Goal: Task Accomplishment & Management: Complete application form

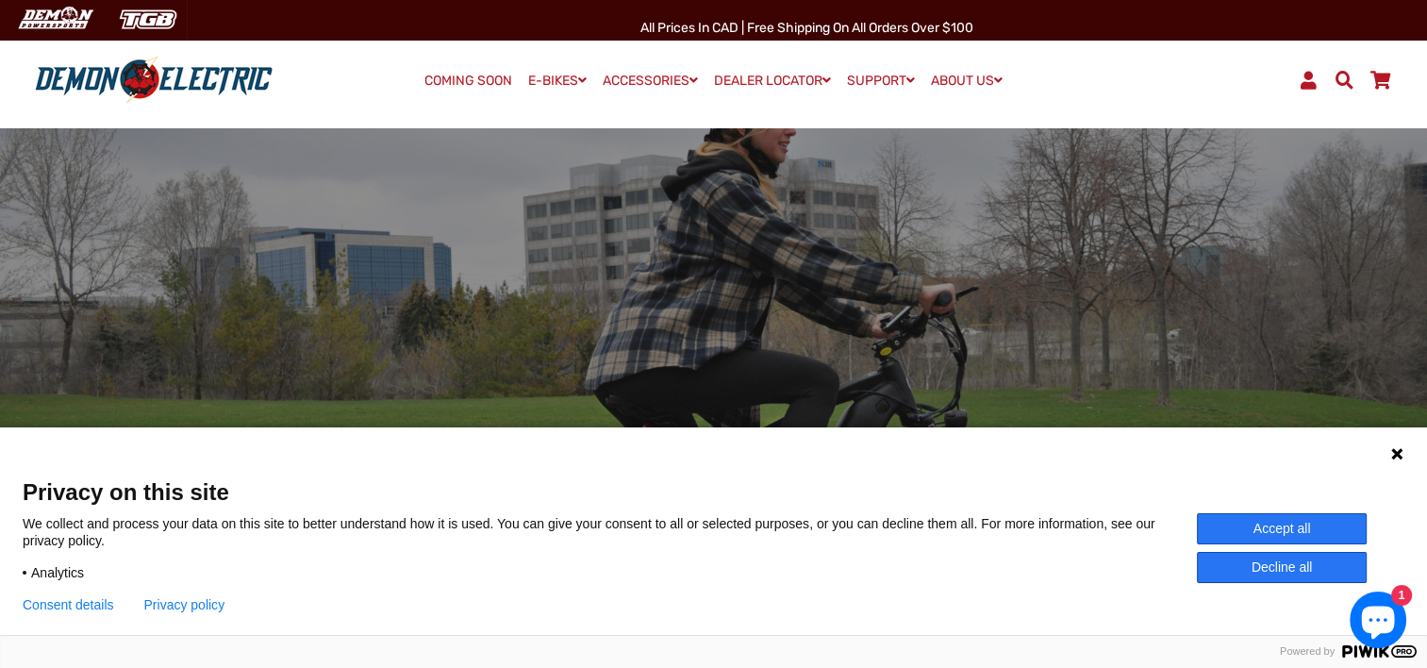
click at [1396, 453] on icon at bounding box center [1396, 453] width 11 height 11
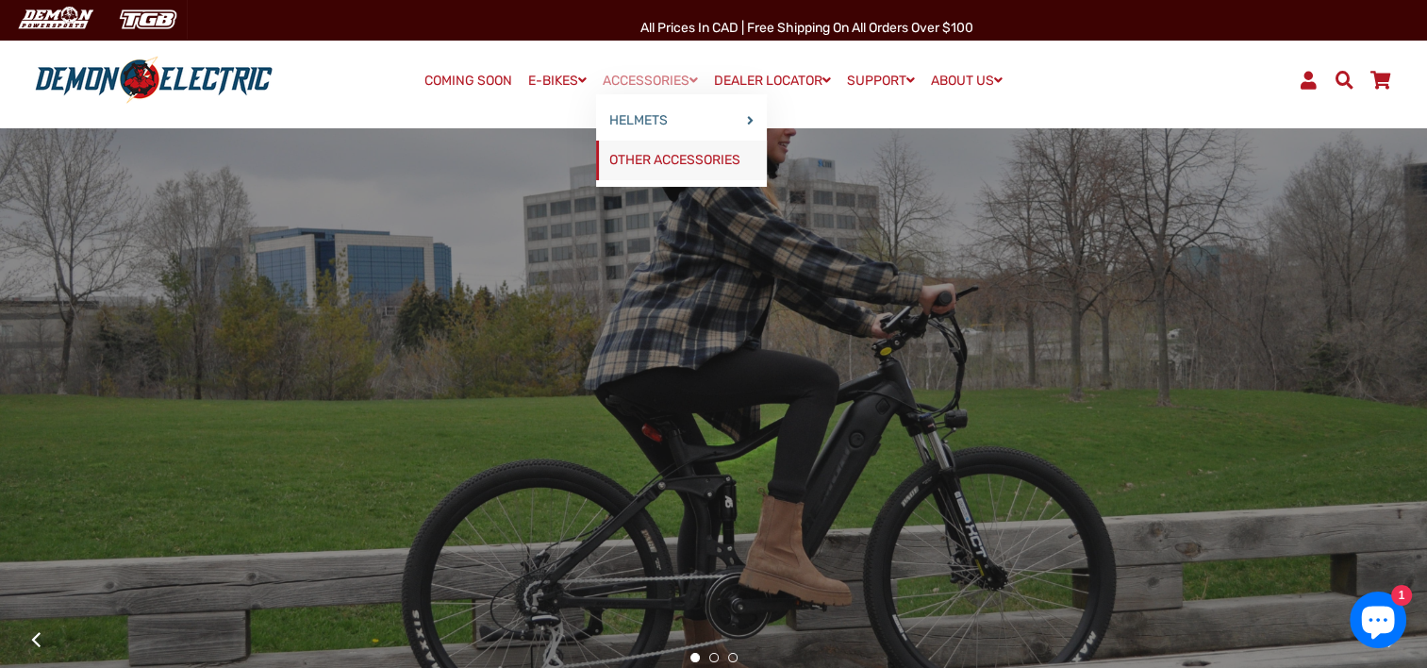
click at [642, 162] on link "OTHER ACCESSORIES" at bounding box center [681, 161] width 171 height 40
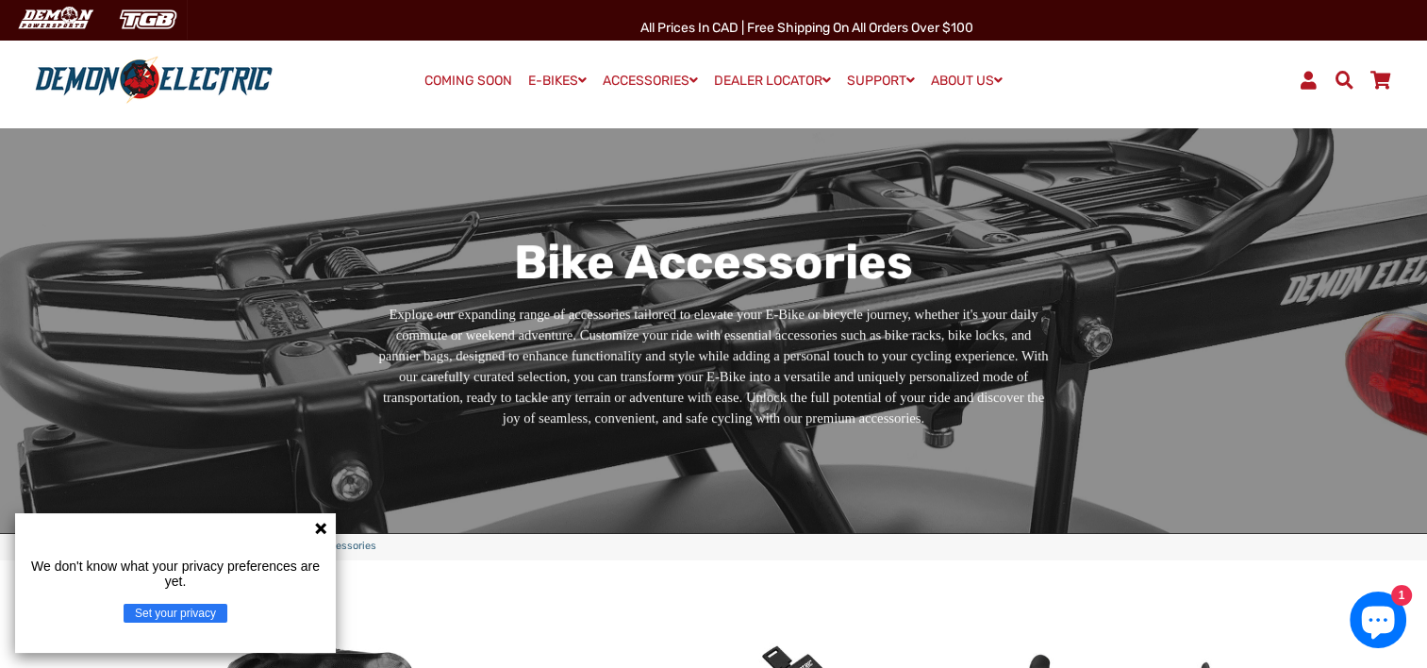
click at [128, 83] on img at bounding box center [153, 80] width 251 height 49
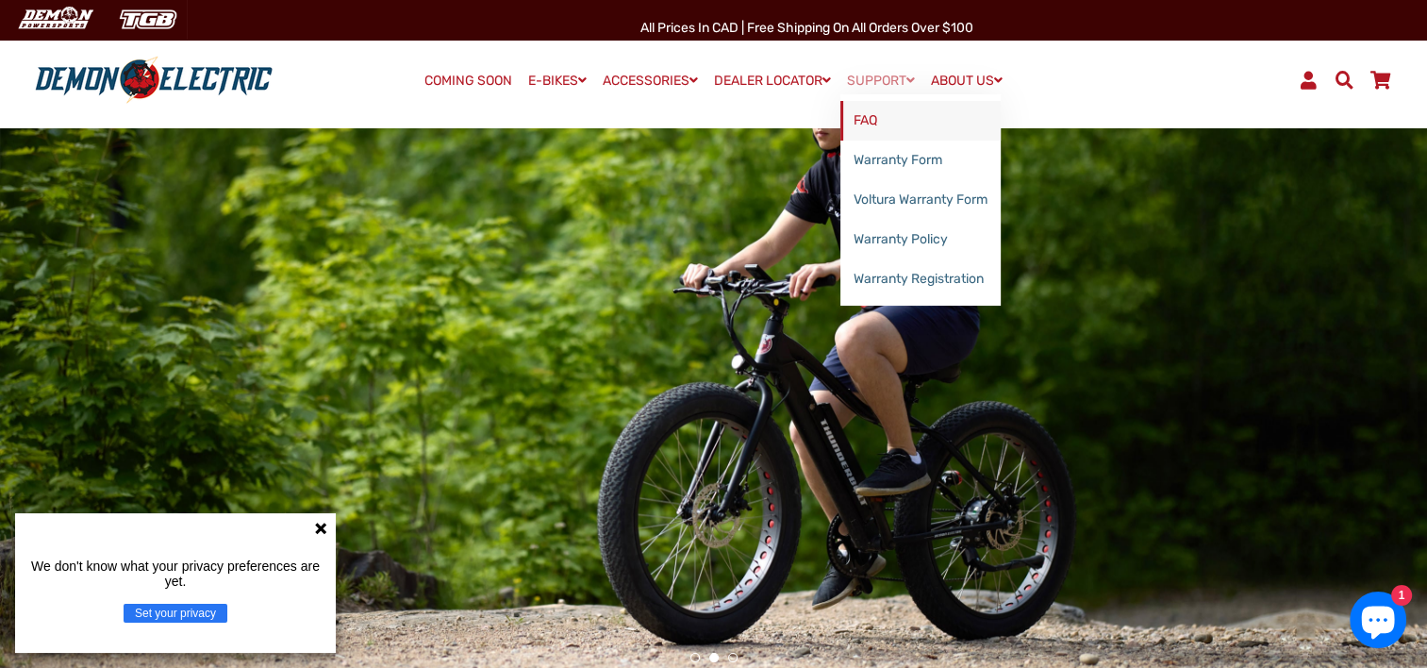
click at [887, 131] on link "FAQ" at bounding box center [920, 121] width 160 height 40
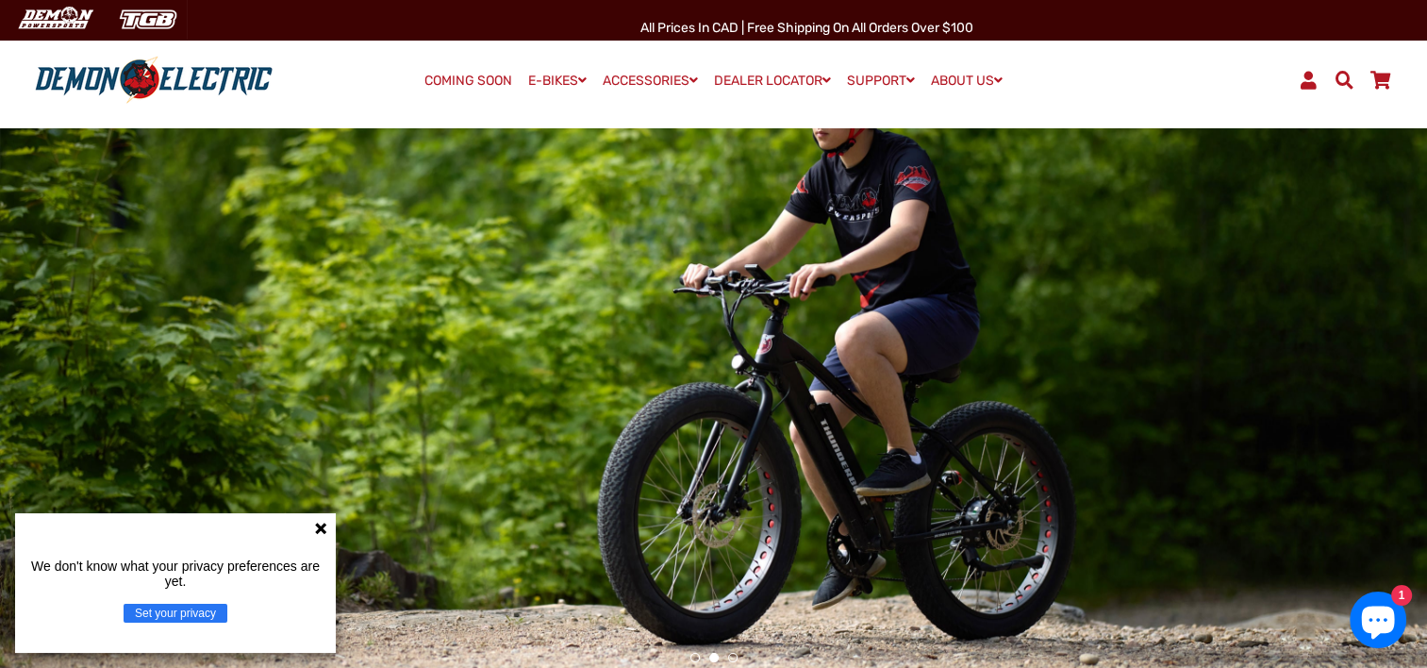
click at [1381, 628] on icon "Chat window" at bounding box center [1378, 622] width 33 height 33
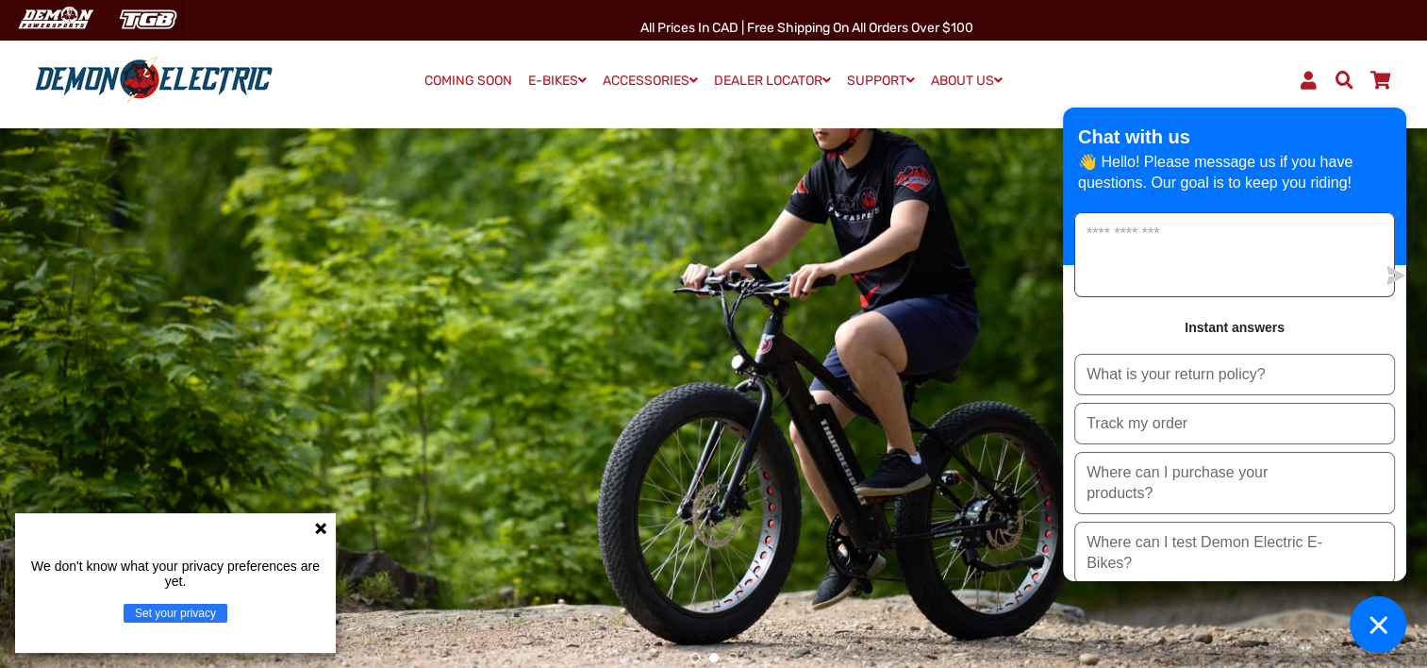
click at [1184, 234] on textarea "Message us" at bounding box center [1225, 254] width 300 height 83
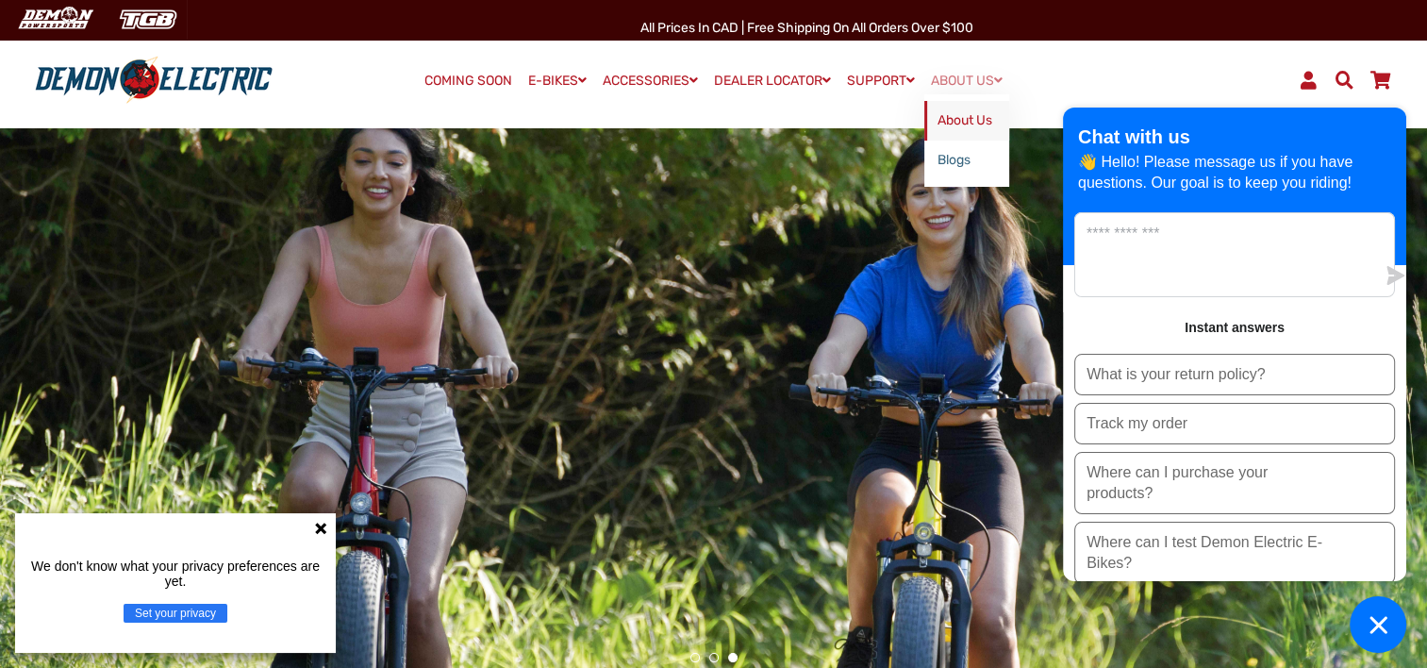
click at [962, 109] on link "About Us" at bounding box center [966, 121] width 85 height 40
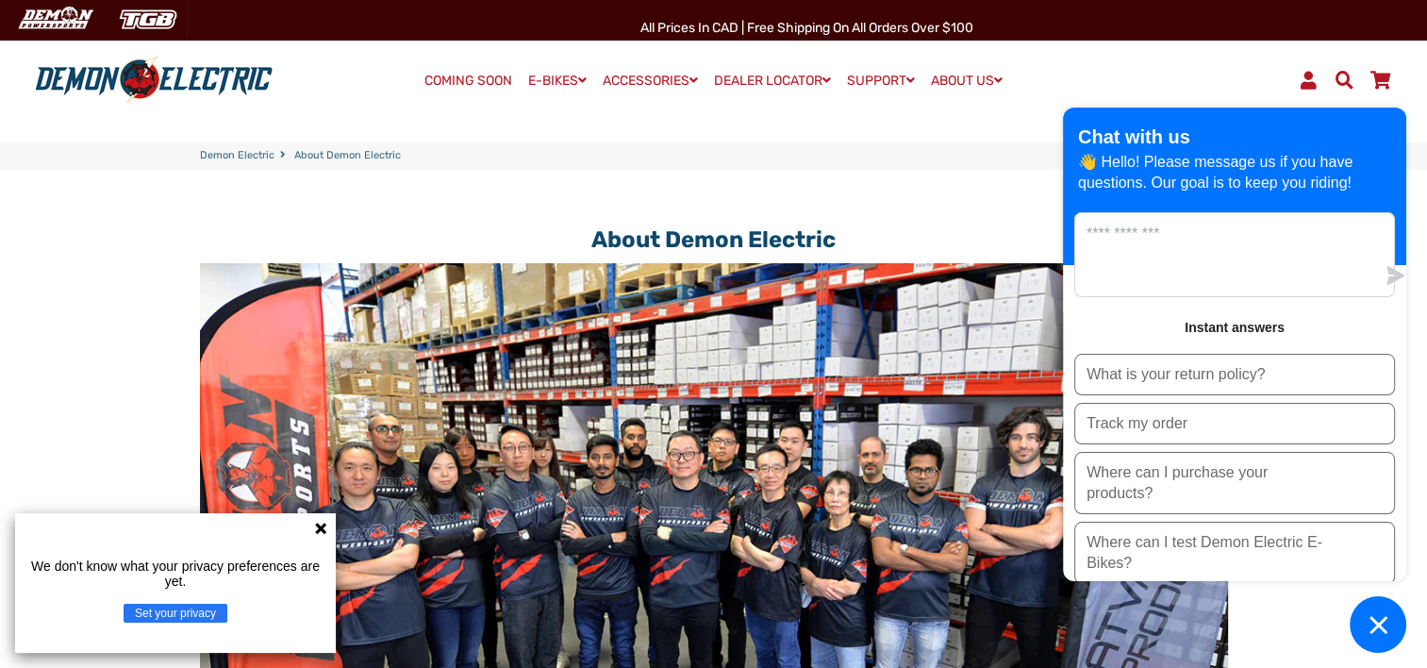
click at [1187, 42] on div "Menu Log In Demon Electric COMING SOON E-BIKES" at bounding box center [713, 80] width 1427 height 94
click at [1364, 622] on icon "Chat window" at bounding box center [1378, 624] width 29 height 29
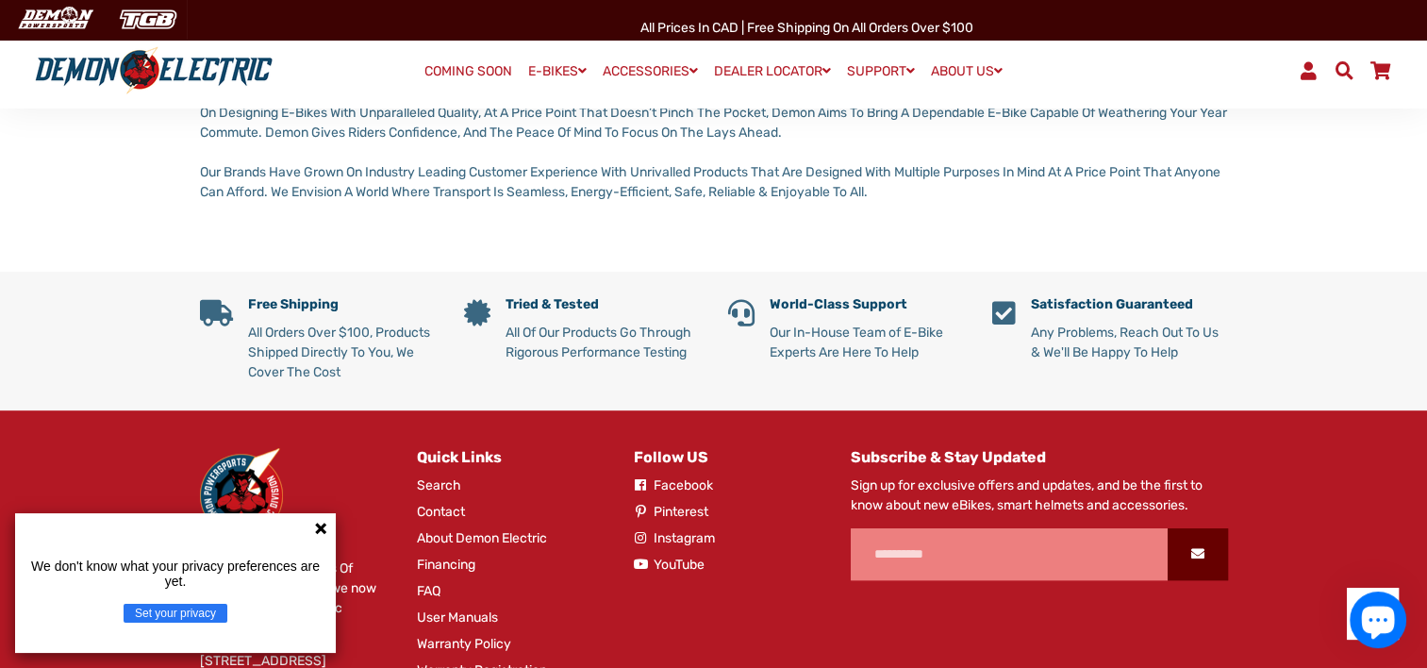
scroll to position [1143, 0]
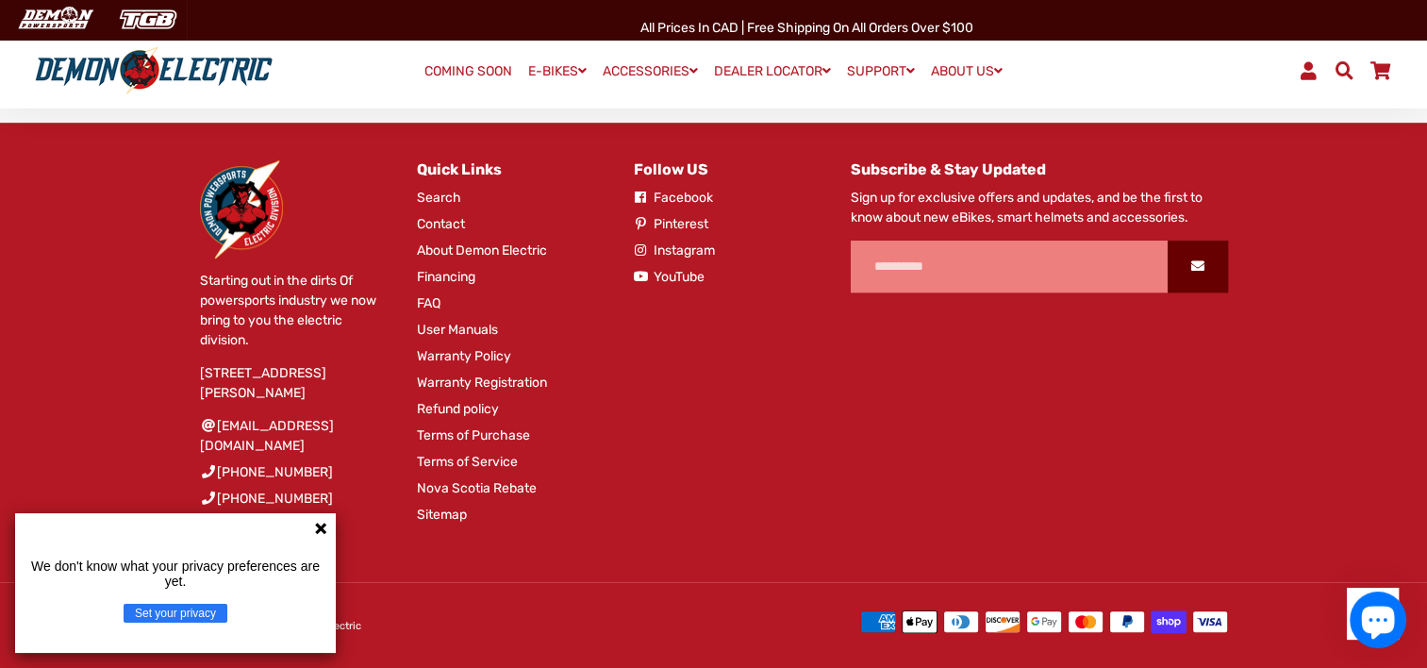
click at [321, 527] on icon at bounding box center [320, 528] width 11 height 11
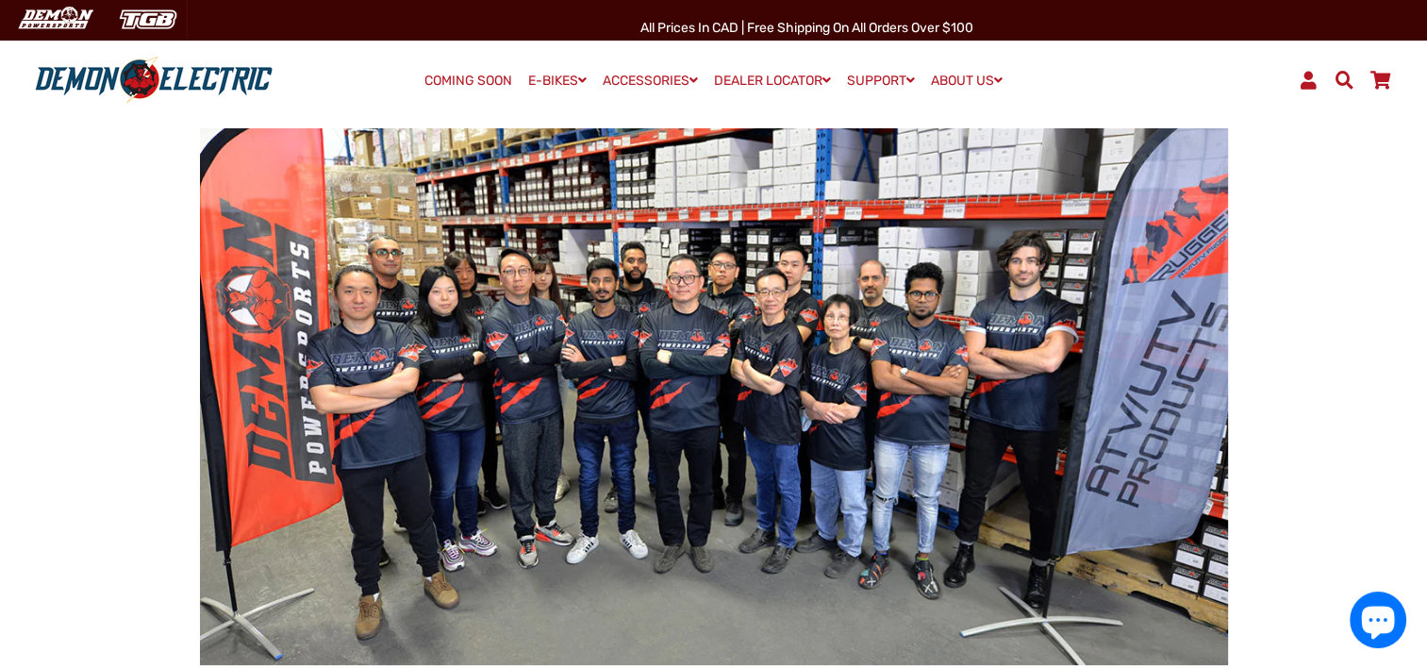
scroll to position [0, 0]
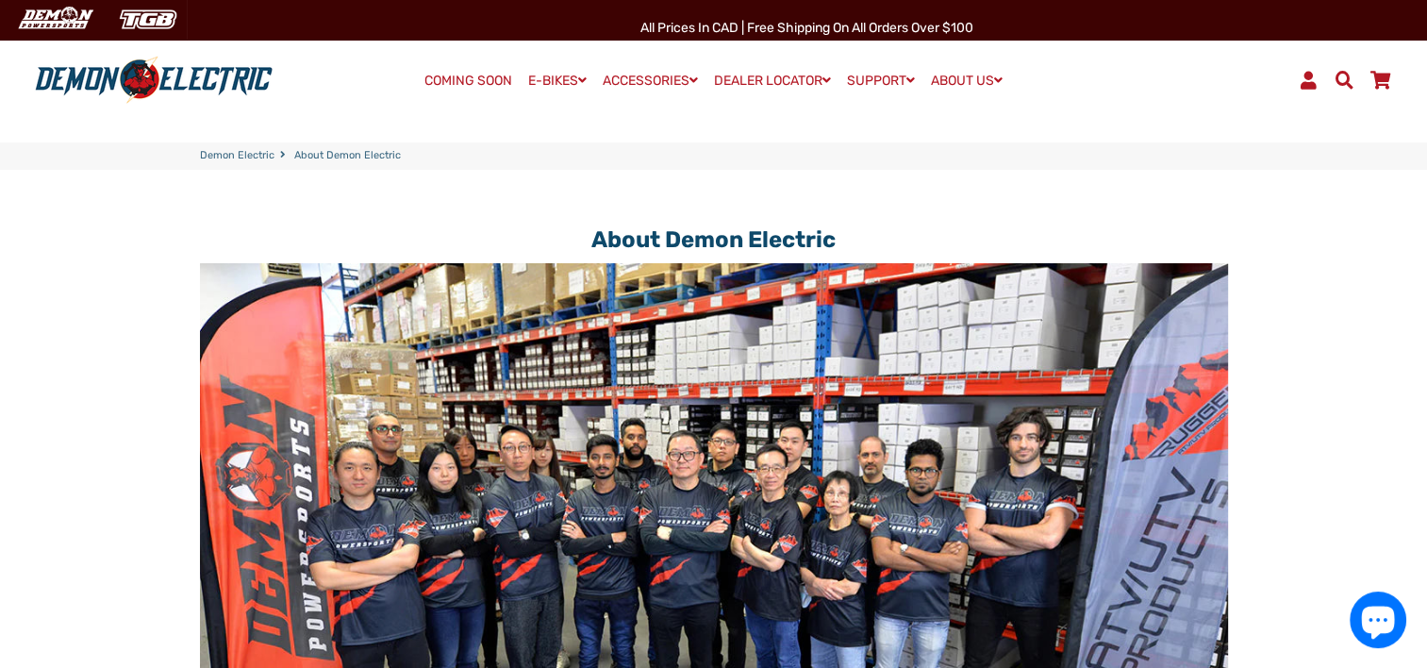
click at [129, 68] on img at bounding box center [153, 80] width 251 height 49
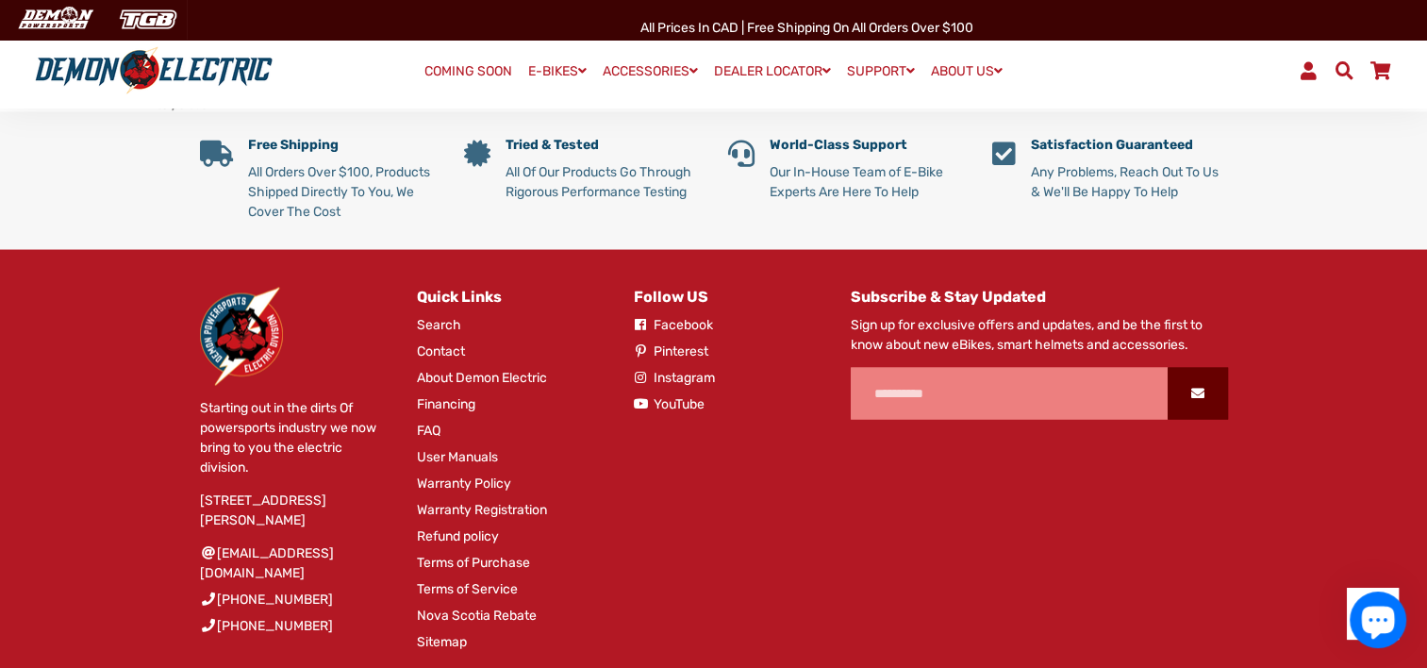
scroll to position [3588, 0]
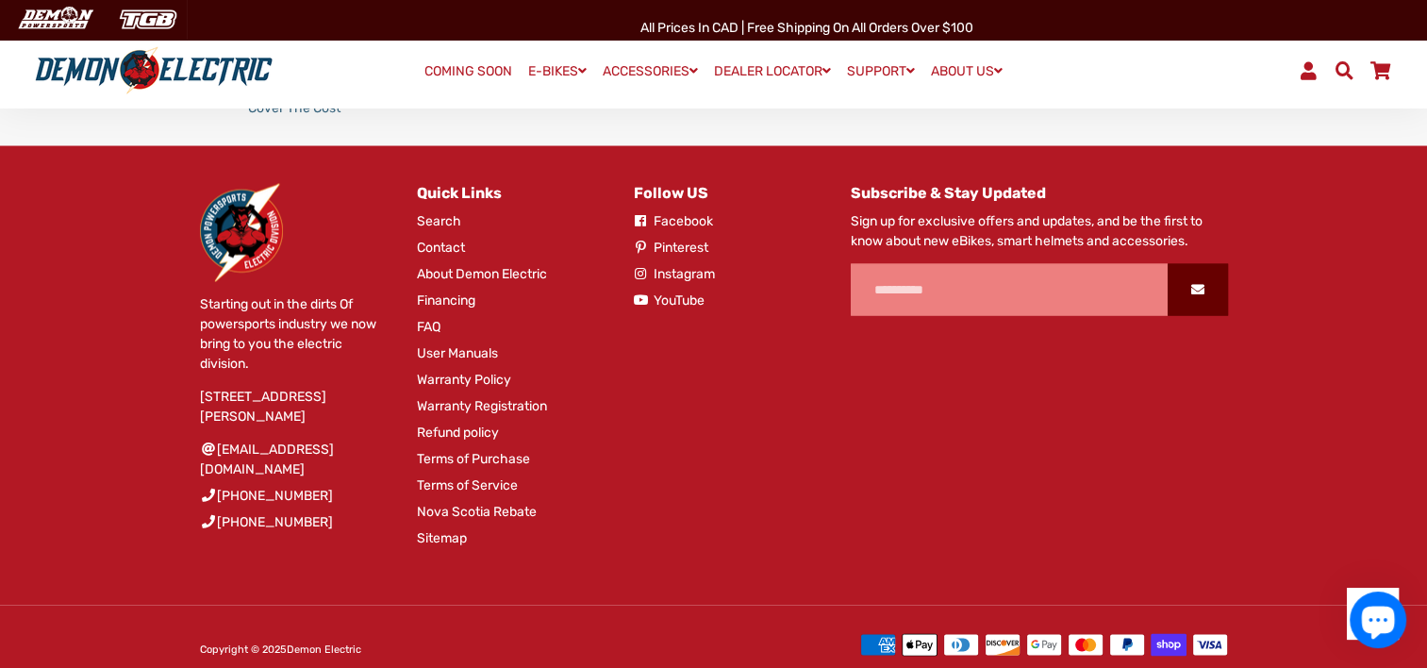
click at [456, 370] on link "Warranty Policy" at bounding box center [464, 380] width 94 height 20
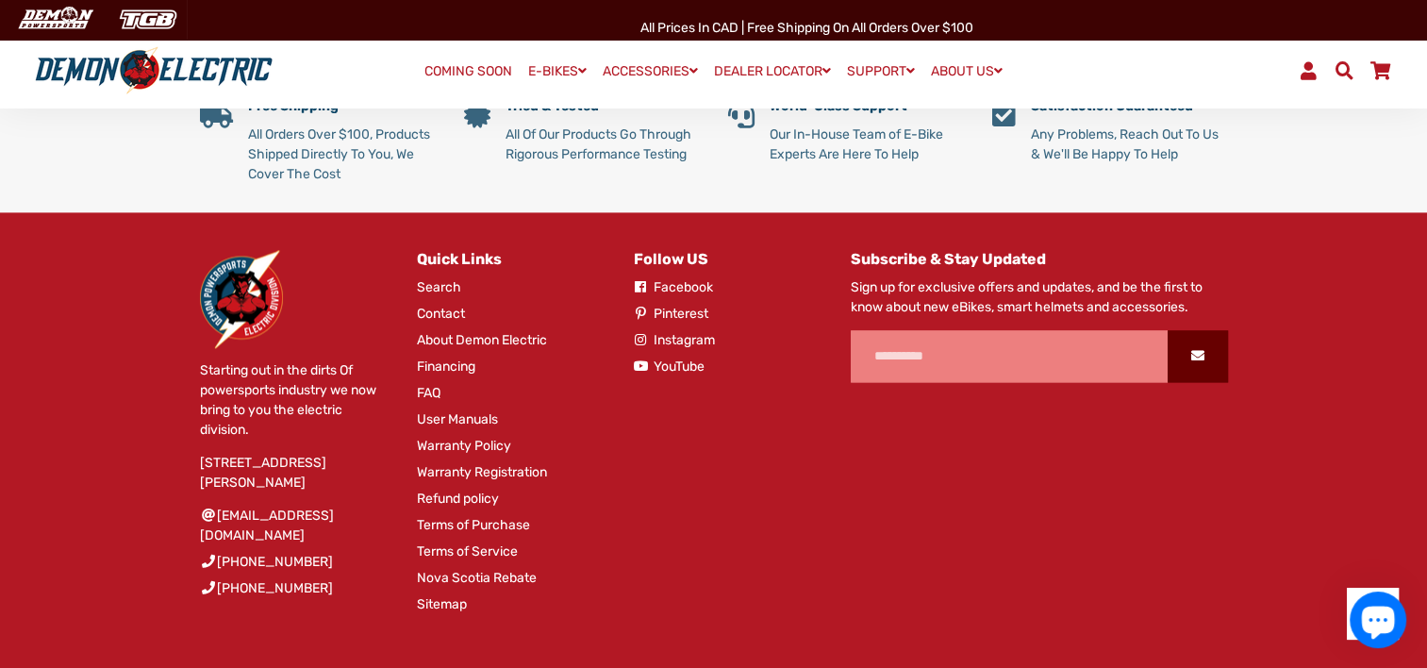
scroll to position [2690, 0]
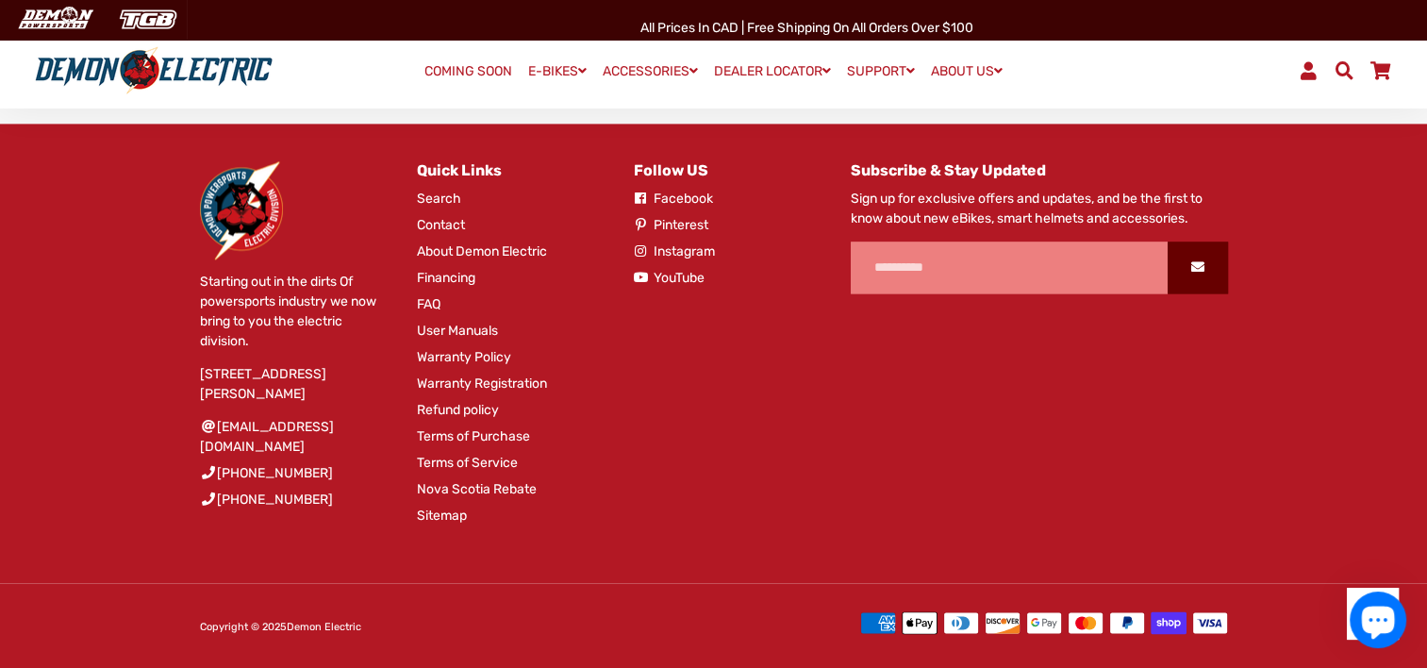
click at [528, 385] on link "Warranty Registration" at bounding box center [482, 383] width 130 height 20
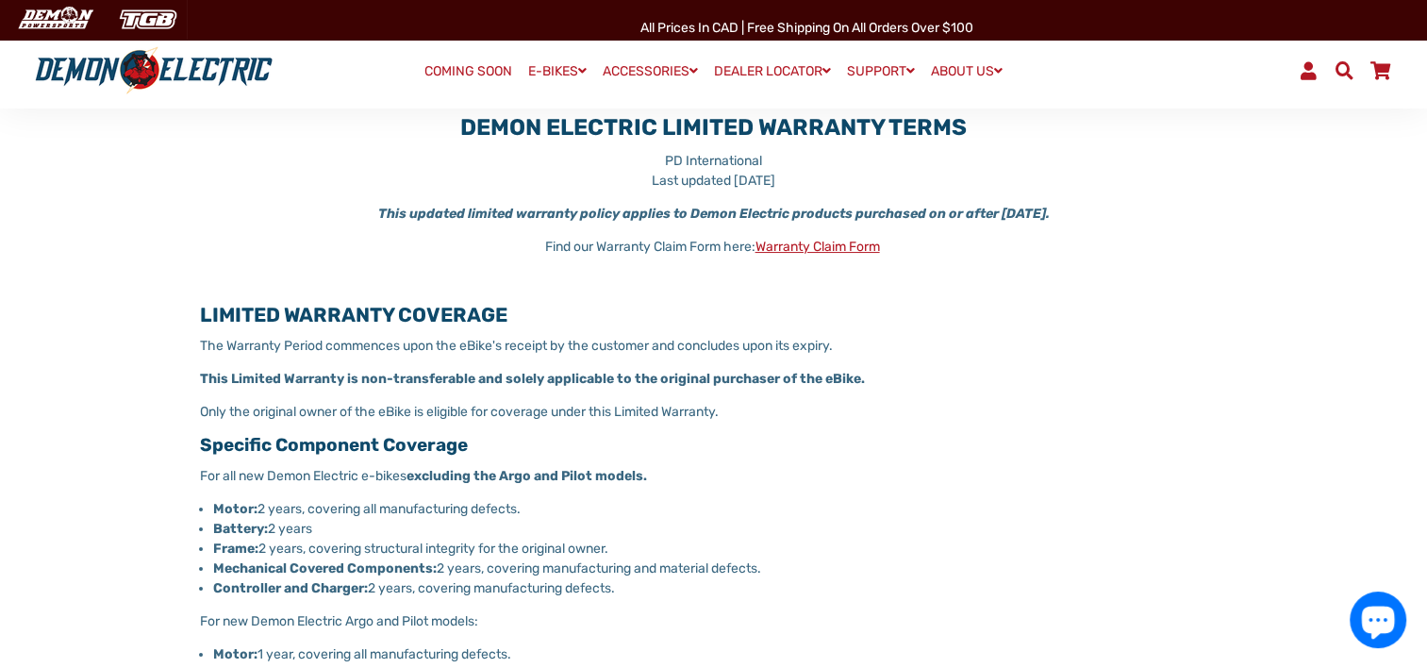
scroll to position [211, 0]
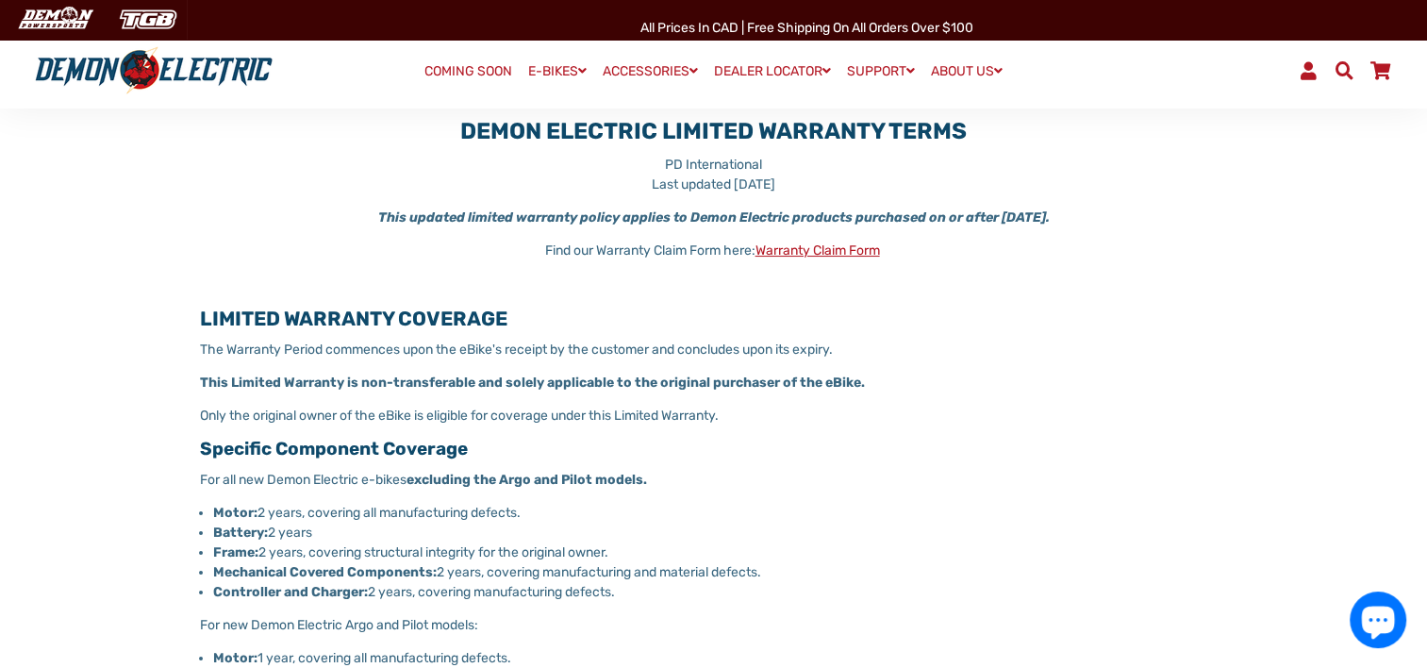
click at [789, 245] on link "Warranty Claim Form" at bounding box center [817, 250] width 124 height 16
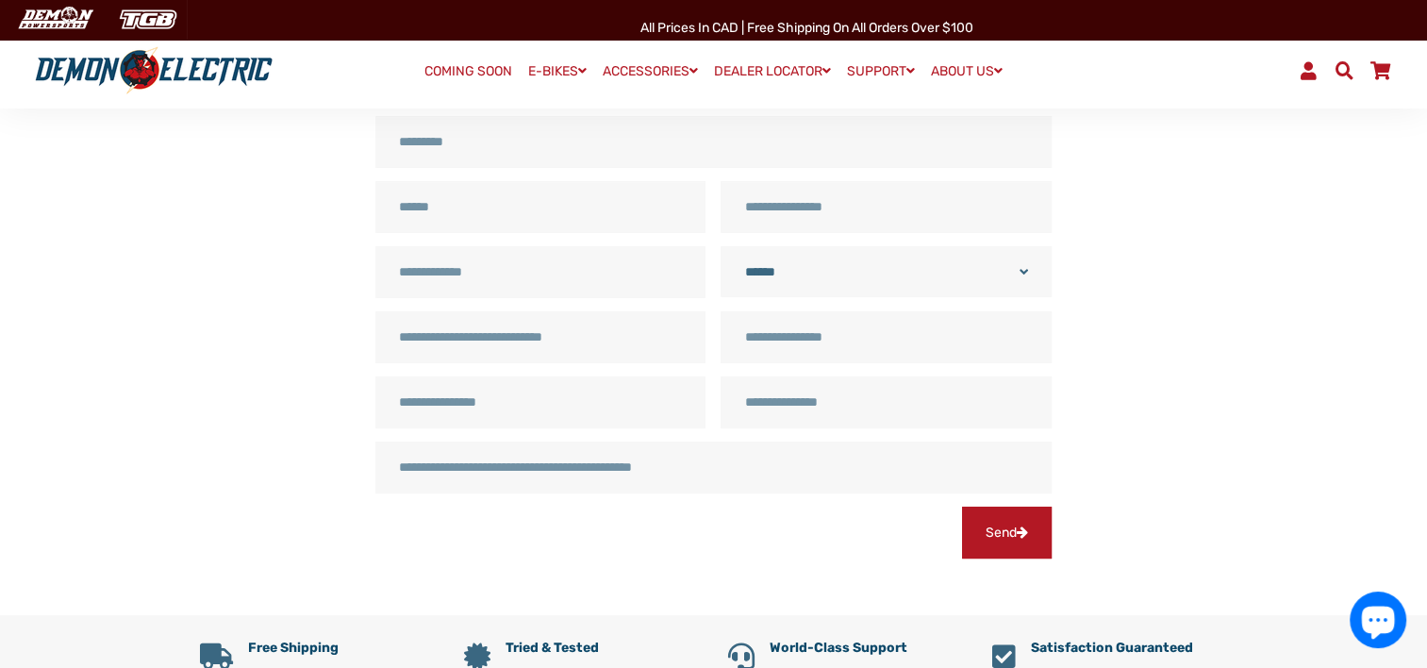
scroll to position [404, 0]
